Goal: Information Seeking & Learning: Check status

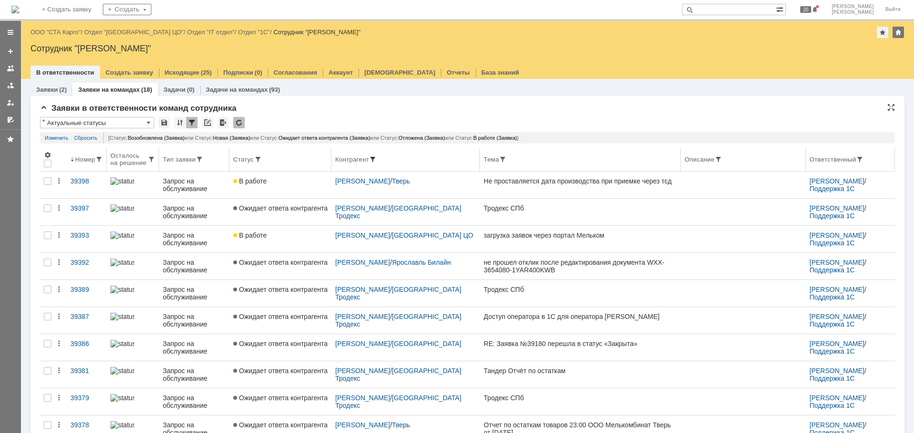
click at [376, 158] on span at bounding box center [373, 160] width 8 height 8
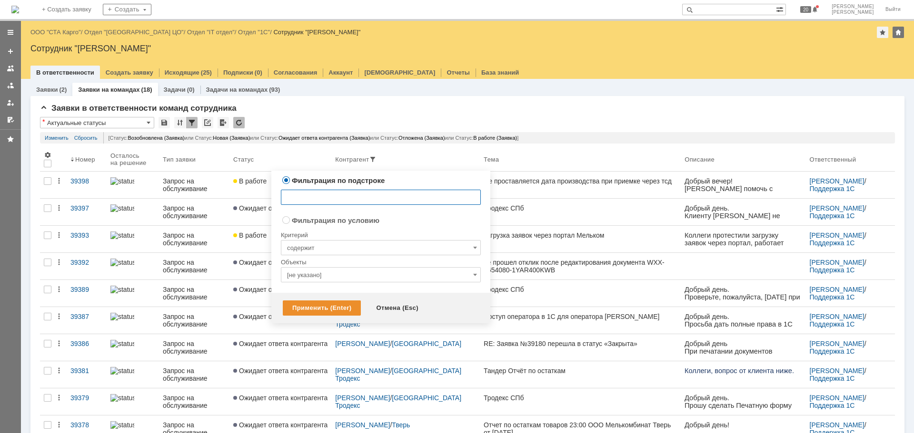
radio input "false"
radio input "true"
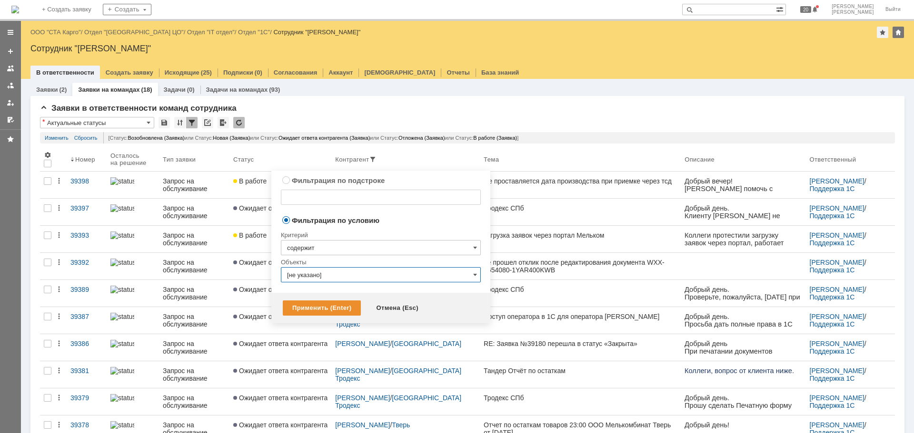
click at [336, 269] on input "[не указано]" at bounding box center [381, 274] width 200 height 15
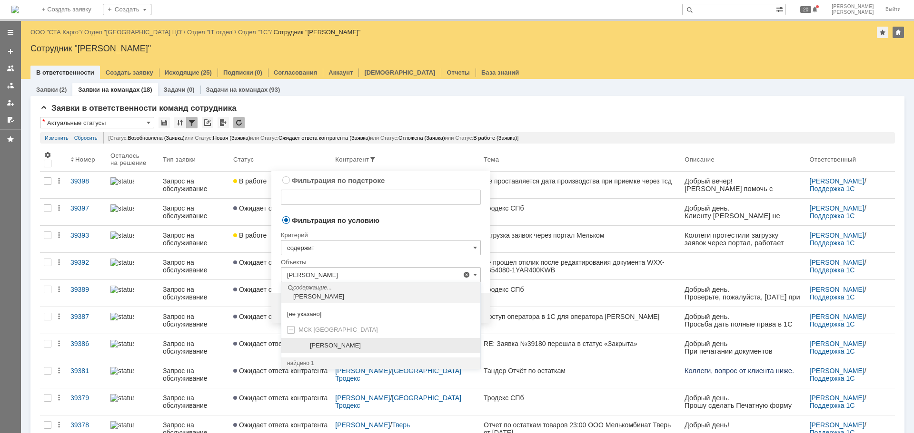
click at [358, 345] on span "Завидова Виктория Викторовна" at bounding box center [335, 345] width 51 height 7
type input "Завидова Виктория Викторовна"
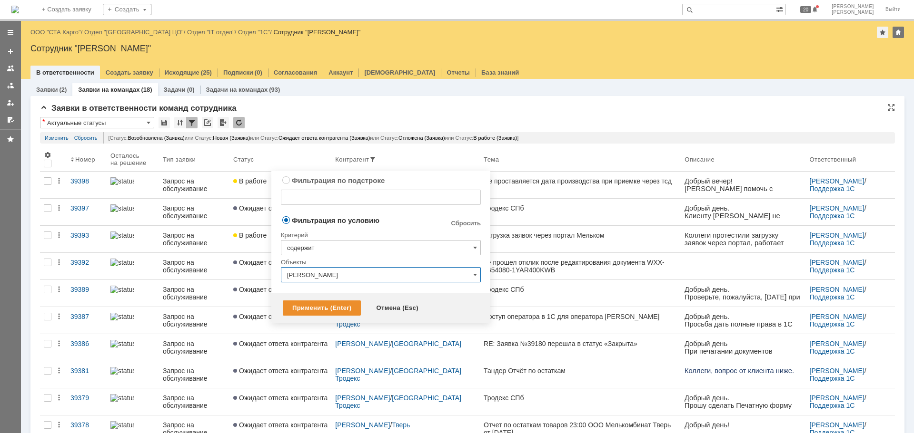
click at [667, 115] on div "Заявки в ответственности команд сотрудника * Актуальные статусы Результаты поис…" at bounding box center [467, 393] width 855 height 579
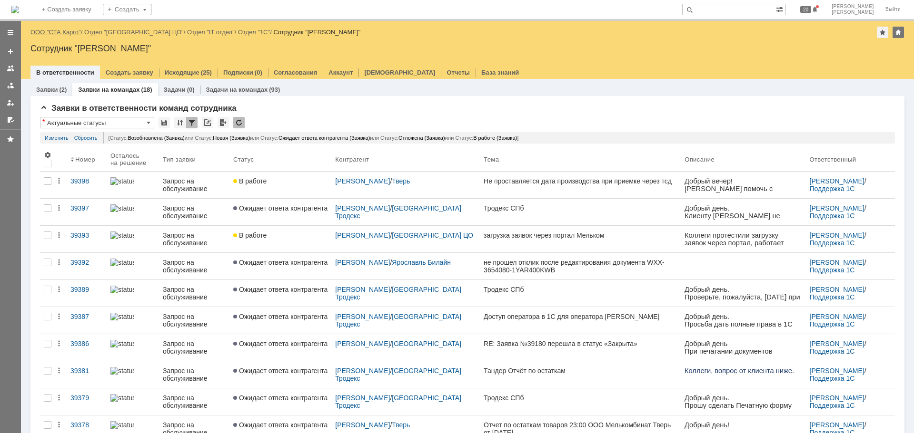
click at [49, 29] on link "ООО "СТА Карго"" at bounding box center [55, 32] width 50 height 7
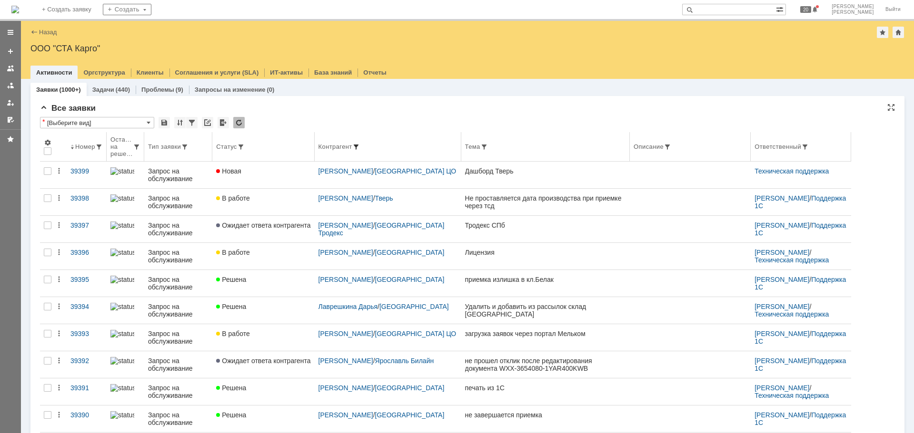
click at [360, 145] on span at bounding box center [356, 147] width 8 height 8
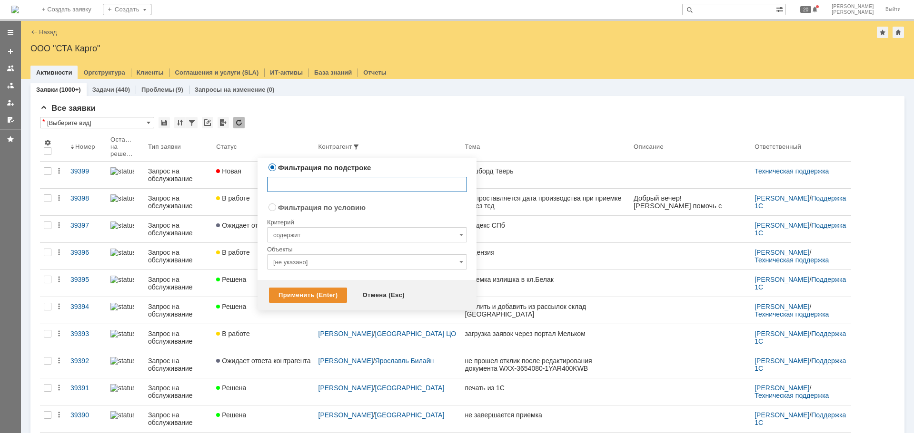
radio input "false"
radio input "true"
click at [315, 262] on input "[не указано]" at bounding box center [367, 262] width 200 height 15
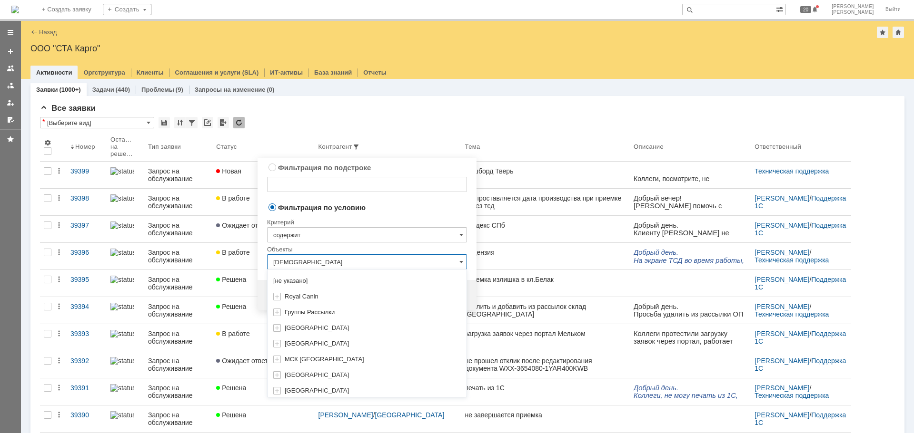
type input "завиидова"
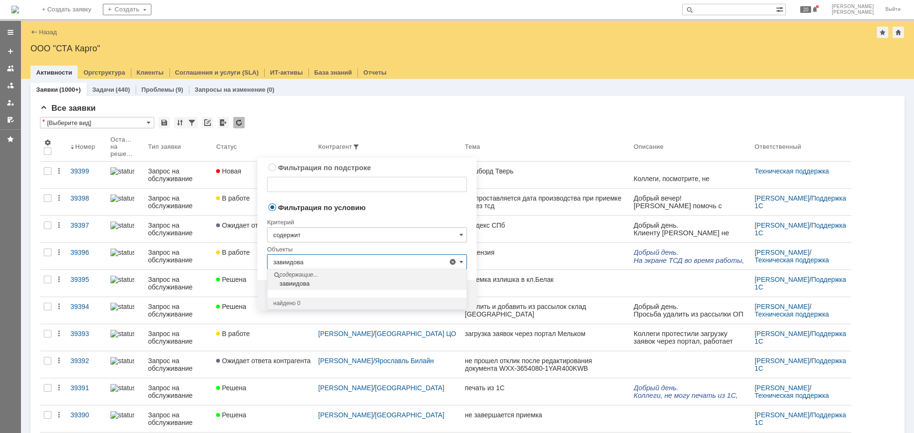
click at [540, 94] on div "Заявки (1000+) Задачи (440) Проблемы (9) Запросы на изменение (0)" at bounding box center [467, 89] width 874 height 13
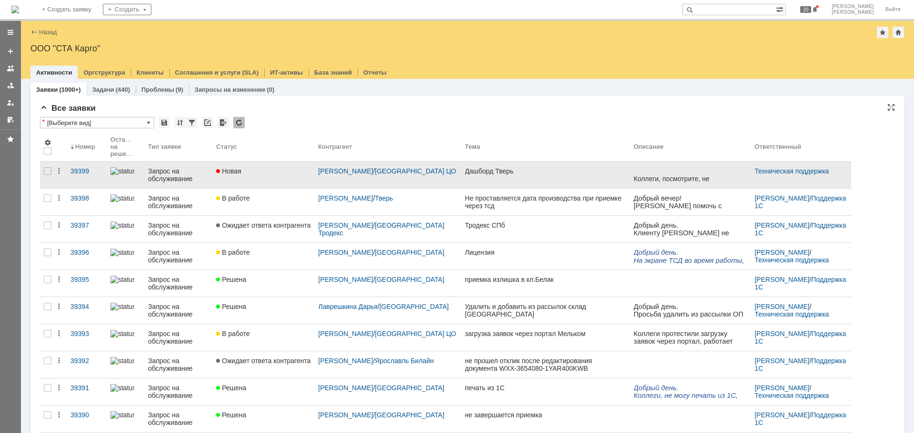
click at [551, 182] on link "Дашборд Тверь" at bounding box center [545, 175] width 169 height 27
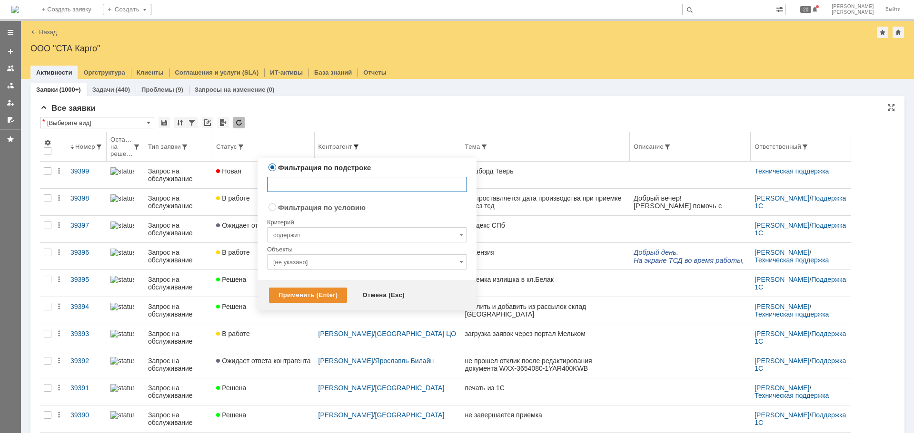
click at [360, 145] on span at bounding box center [356, 147] width 8 height 8
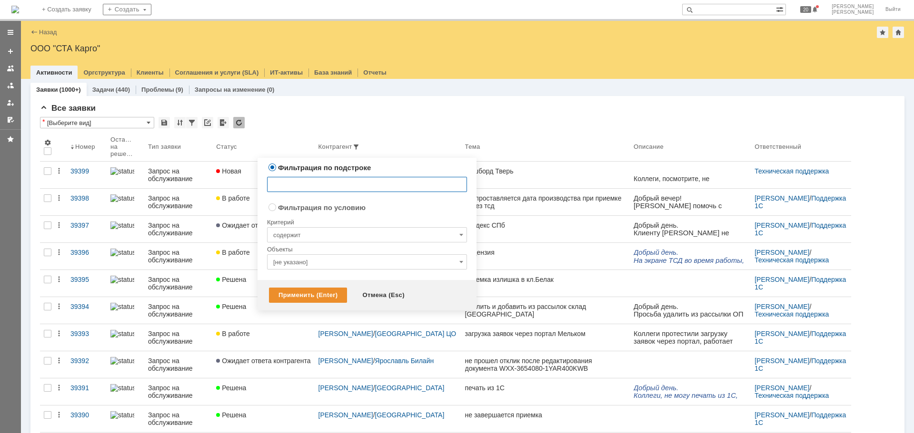
radio input "false"
radio input "true"
click at [302, 259] on input "[не указано]" at bounding box center [367, 262] width 200 height 15
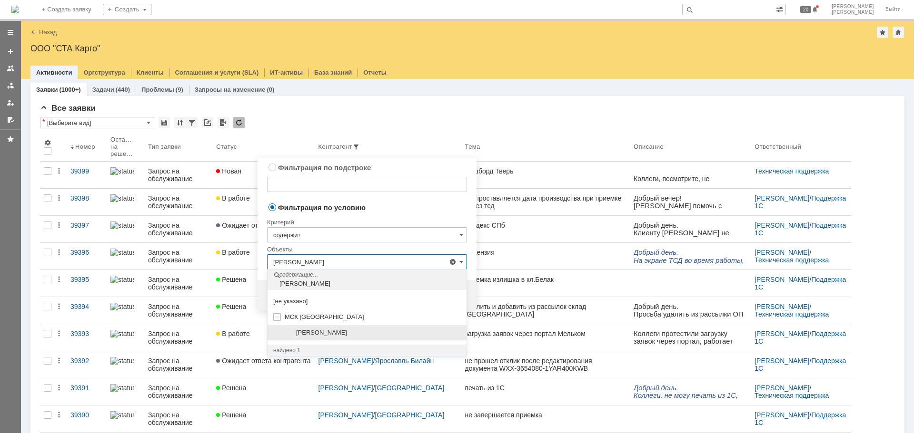
click at [325, 333] on span "Завидова Виктория Викторовна" at bounding box center [321, 332] width 51 height 7
type input "Завидова Виктория Викторовна"
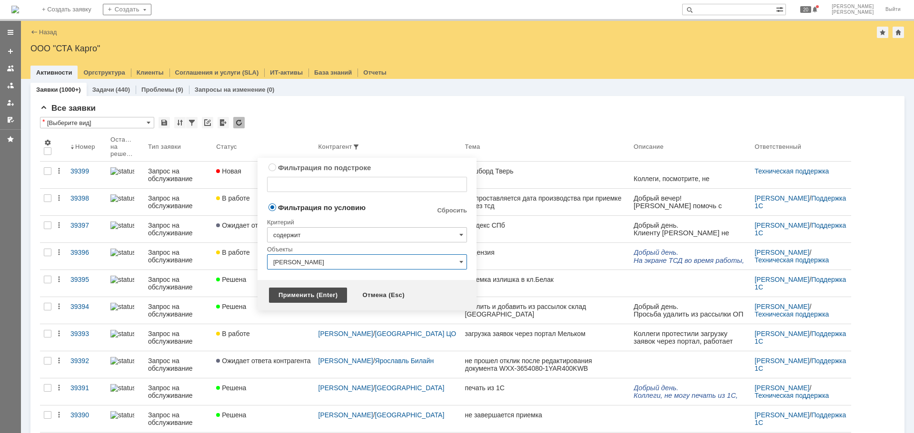
click at [333, 293] on div "Применить (Enter)" at bounding box center [308, 295] width 78 height 15
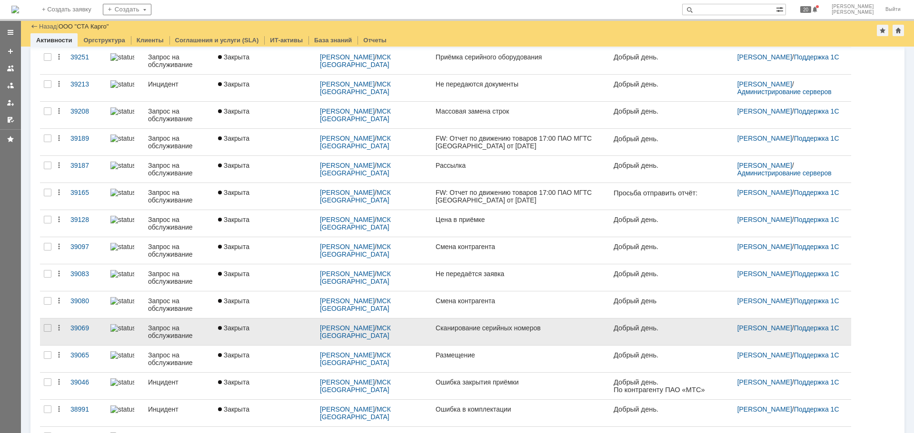
click at [528, 331] on div "Сканирование серийных номеров" at bounding box center [520, 328] width 170 height 8
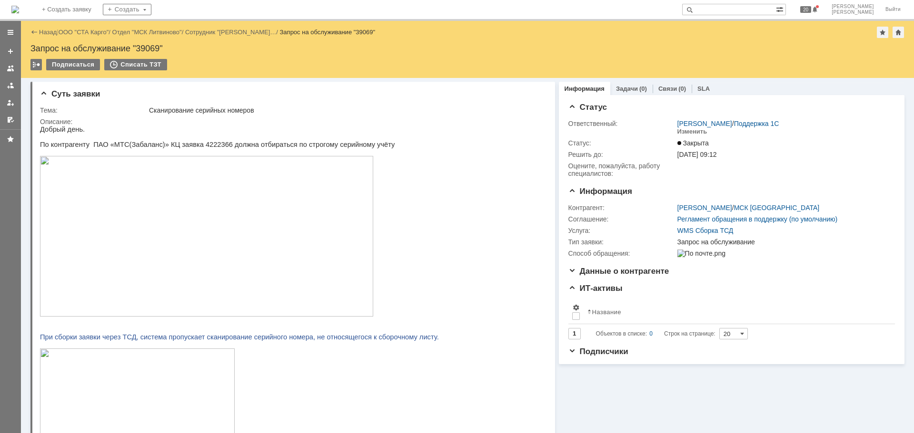
click at [150, 49] on div "Запрос на обслуживание "39069"" at bounding box center [467, 49] width 874 height 10
copy div "Запрос на обслуживание ""
click at [733, 15] on div "На домашнюю + Создать заявку Создать 20 Бабунов Павел Выйти" at bounding box center [457, 10] width 914 height 21
click at [744, 12] on input "text" at bounding box center [729, 9] width 94 height 11
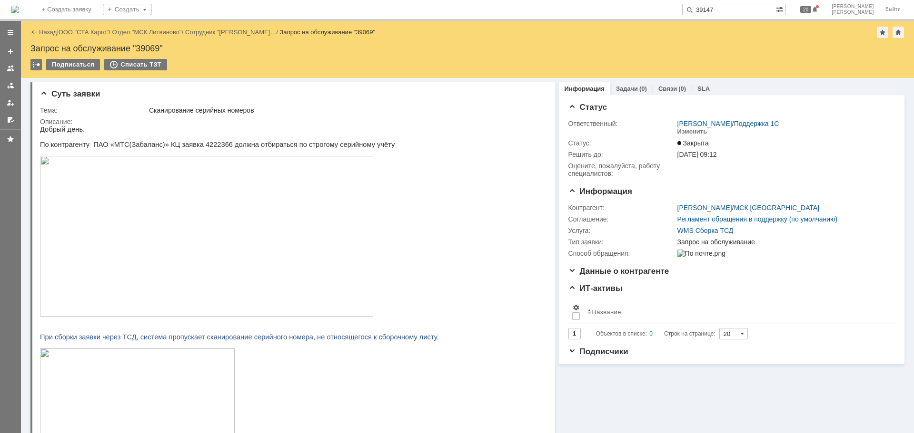
type input "39147"
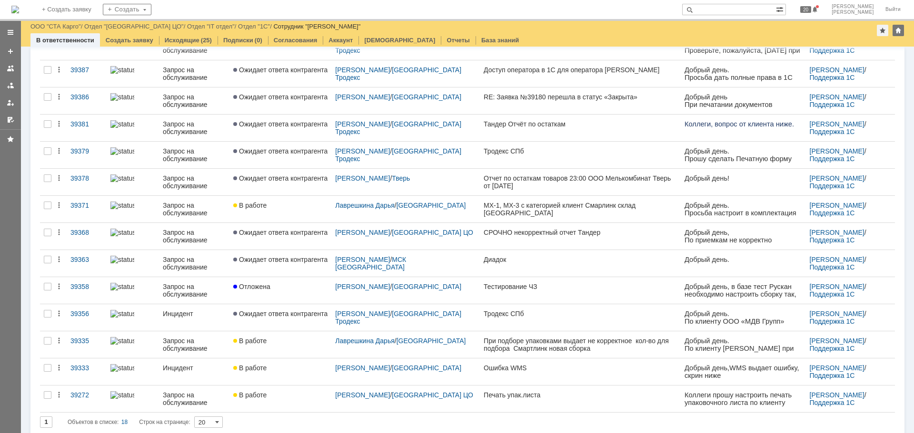
scroll to position [221, 0]
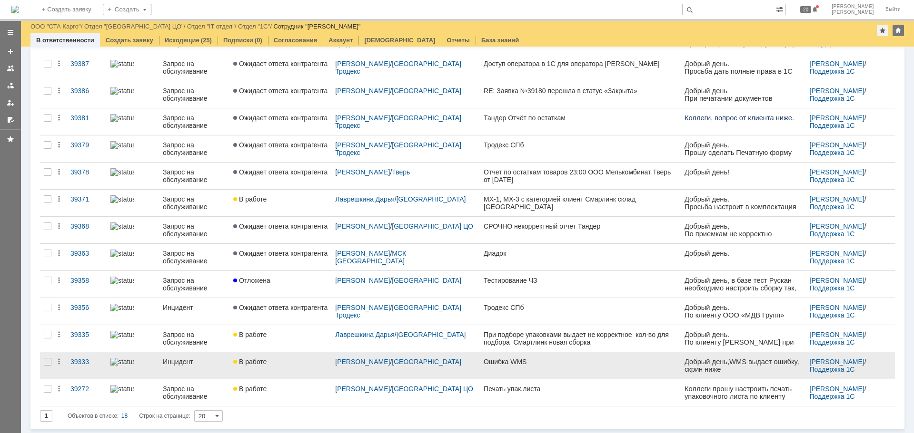
click at [285, 359] on div "В работе" at bounding box center [280, 362] width 94 height 8
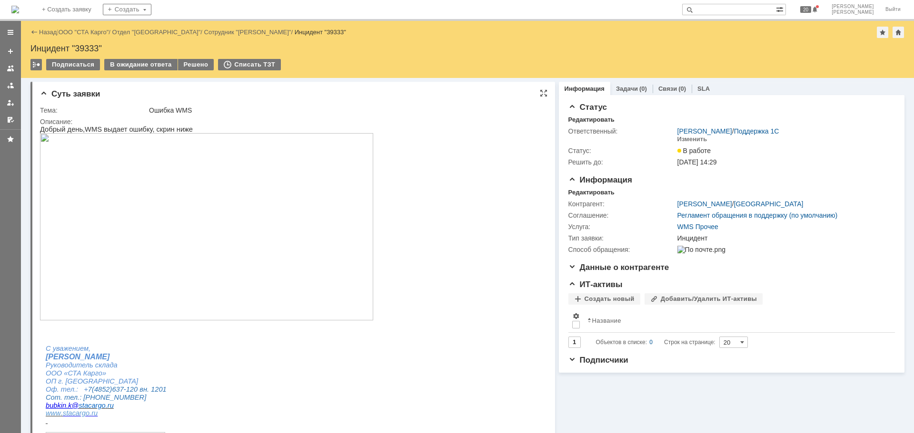
click at [263, 245] on img at bounding box center [206, 226] width 333 height 187
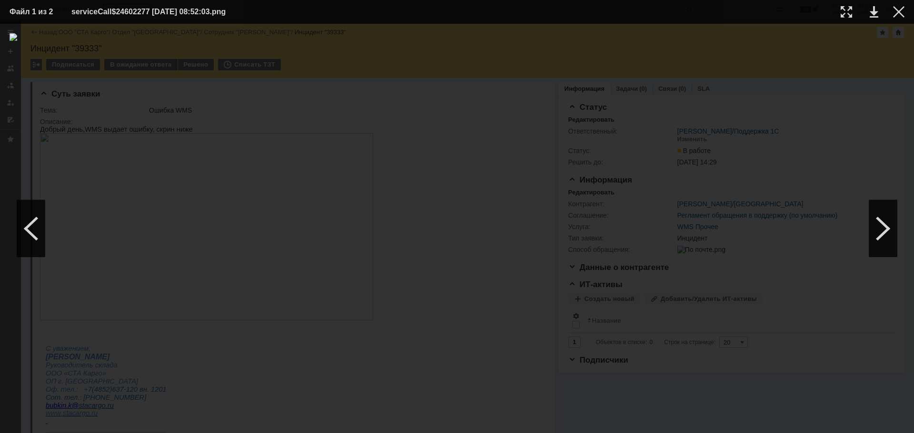
click at [904, 10] on table "Файл 1 из 2 serviceCall$24602277 22.08.2025 08:52:03.png" at bounding box center [457, 12] width 914 height 24
click at [894, 13] on div at bounding box center [898, 11] width 11 height 11
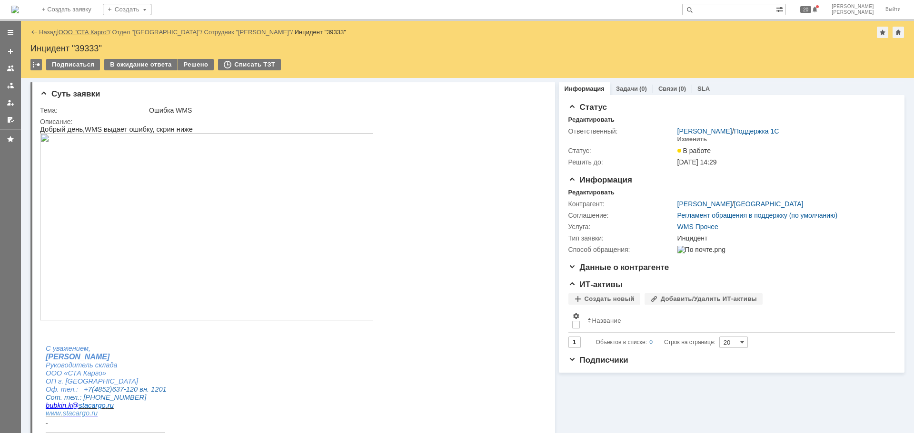
click at [79, 35] on link "ООО "СТА Карго"" at bounding box center [84, 32] width 50 height 7
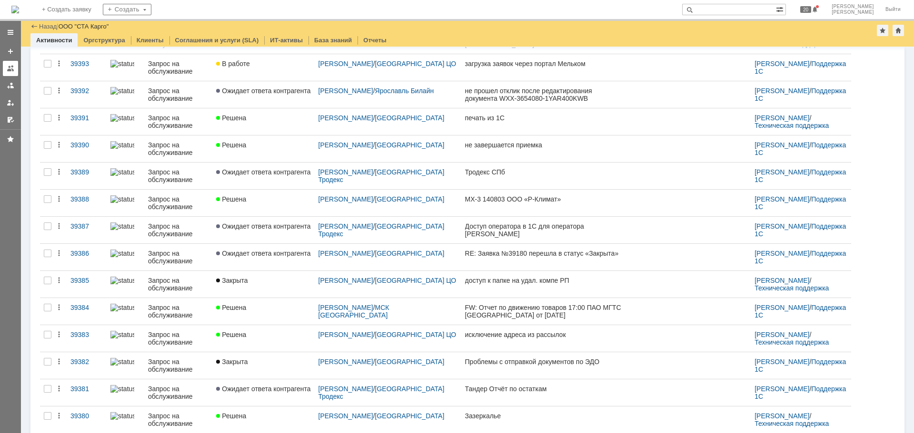
click at [17, 71] on link at bounding box center [10, 68] width 15 height 15
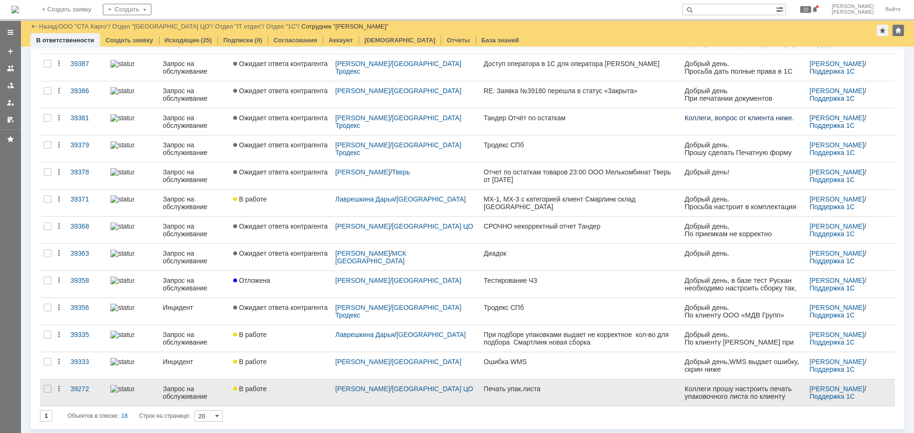
click at [283, 394] on link "В работе" at bounding box center [280, 393] width 102 height 27
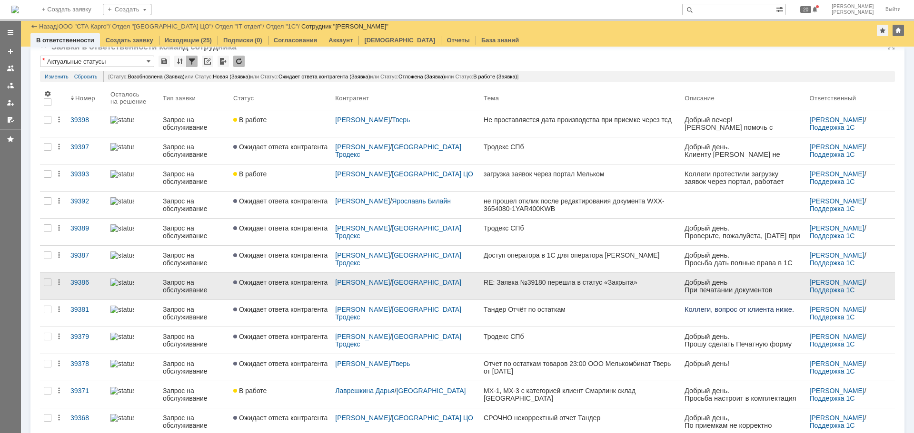
click at [528, 292] on link "RE: Заявка №39180 перешла в статус «Закрыта»" at bounding box center [580, 286] width 201 height 27
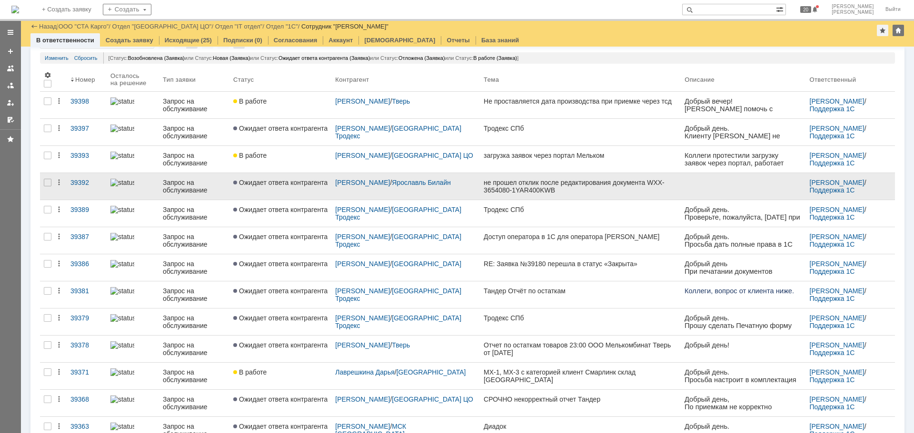
click at [549, 196] on link "не прошел отклик после редактирования документа WXX-3654080-1YAR400KWB" at bounding box center [580, 186] width 201 height 27
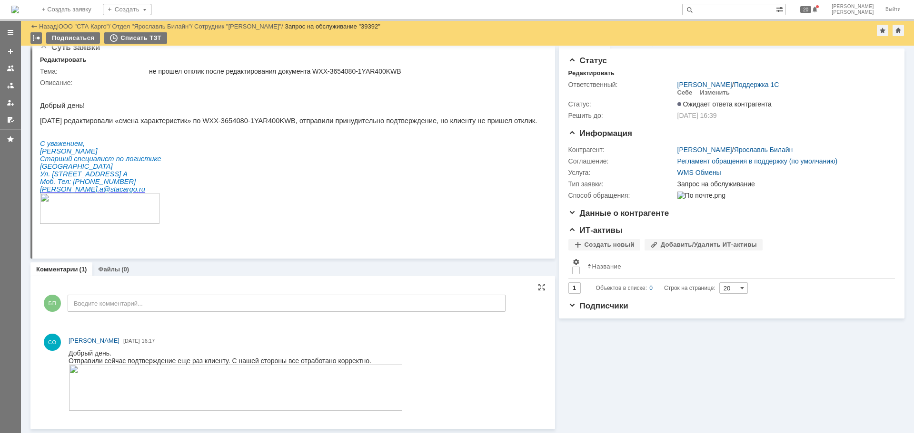
click at [267, 388] on img at bounding box center [236, 388] width 334 height 46
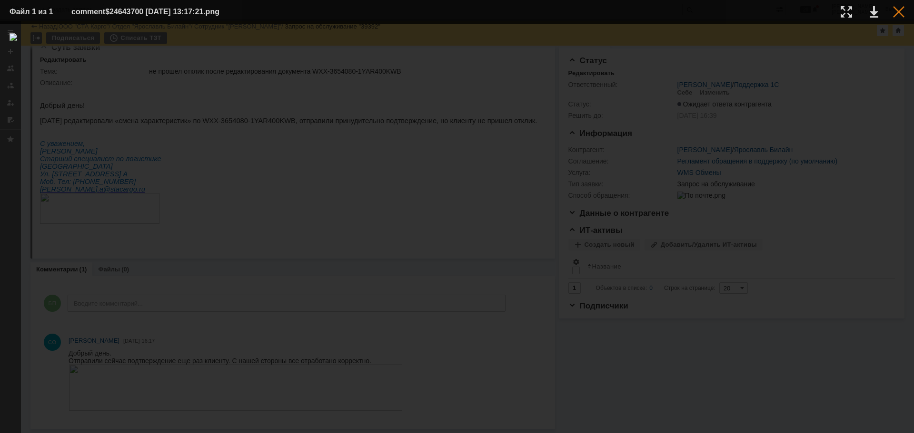
click at [895, 10] on div at bounding box center [898, 11] width 11 height 11
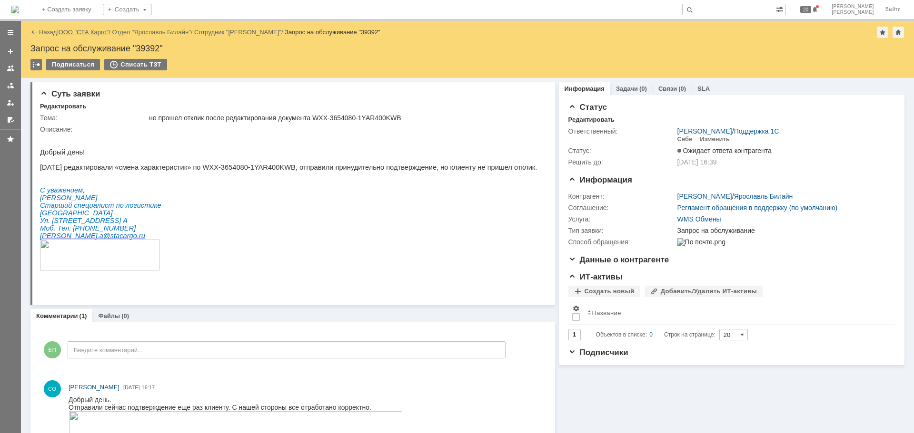
click at [100, 33] on link "ООО "СТА Карго"" at bounding box center [84, 32] width 50 height 7
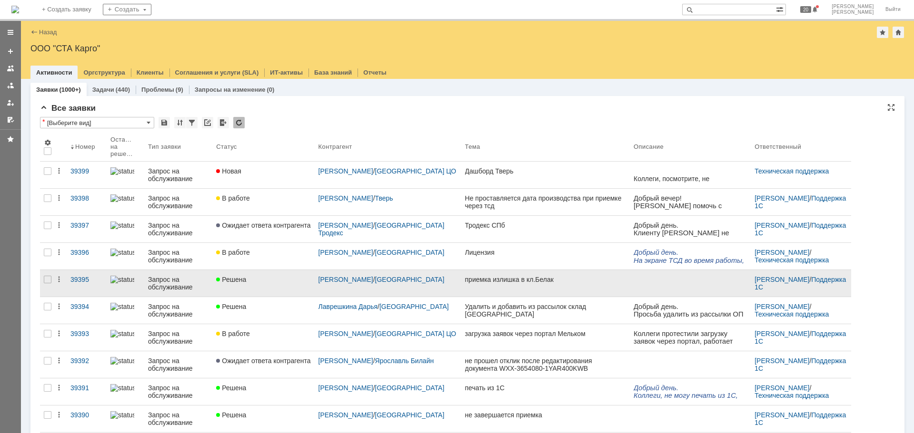
click at [281, 288] on link "Решена" at bounding box center [263, 283] width 102 height 27
